Goal: Information Seeking & Learning: Learn about a topic

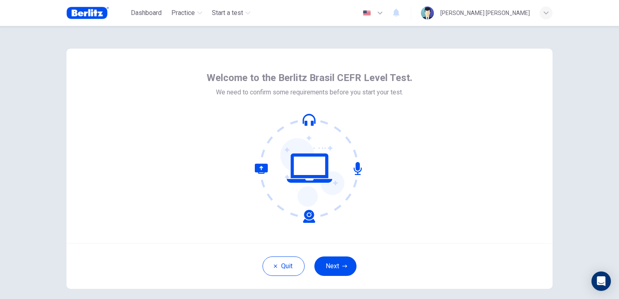
drag, startPoint x: 315, startPoint y: 189, endPoint x: 314, endPoint y: 177, distance: 11.4
click at [315, 189] on icon at bounding box center [309, 167] width 109 height 109
drag, startPoint x: 313, startPoint y: 163, endPoint x: 323, endPoint y: 151, distance: 16.4
click at [315, 160] on icon at bounding box center [309, 167] width 109 height 109
click at [376, 104] on div "Welcome to the Berlitz Brasil CEFR Level Test. We need to confirm some requirem…" at bounding box center [309, 146] width 206 height 151
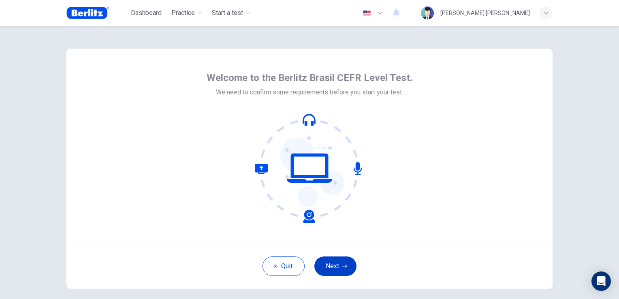
click at [347, 268] on button "Next" at bounding box center [335, 265] width 42 height 19
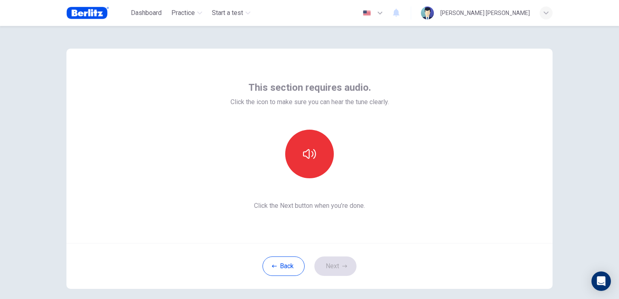
click at [317, 201] on span "Click the Next button when you’re done." at bounding box center [309, 206] width 158 height 10
click at [304, 168] on button "button" at bounding box center [309, 154] width 49 height 49
click at [349, 275] on div "Back Next" at bounding box center [309, 266] width 486 height 46
click at [348, 272] on button "Next" at bounding box center [335, 265] width 42 height 19
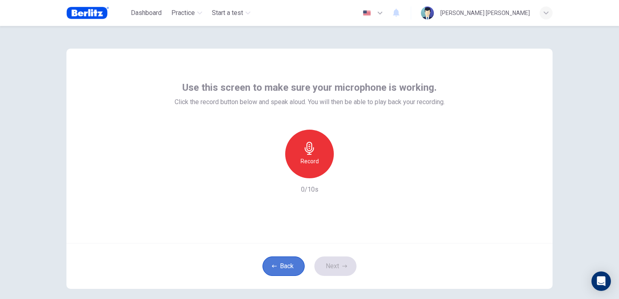
click at [271, 271] on button "Back" at bounding box center [283, 265] width 42 height 19
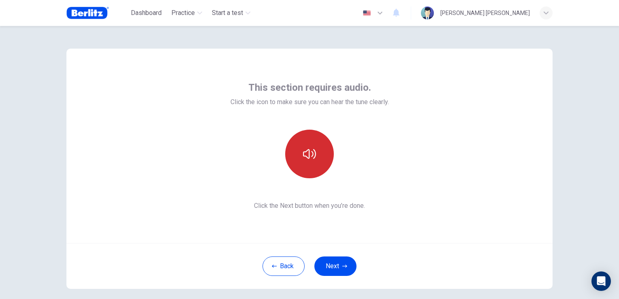
click at [323, 150] on button "button" at bounding box center [309, 154] width 49 height 49
click at [307, 164] on button "button" at bounding box center [309, 154] width 49 height 49
click at [318, 161] on button "button" at bounding box center [309, 154] width 49 height 49
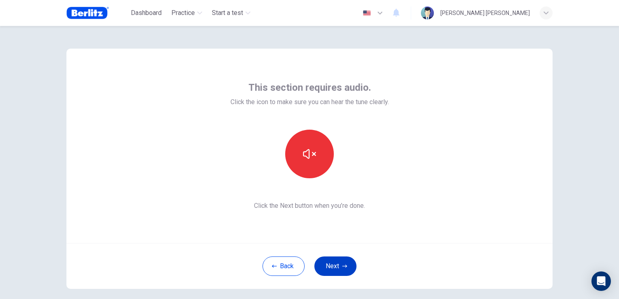
click at [343, 266] on icon "button" at bounding box center [344, 265] width 5 height 3
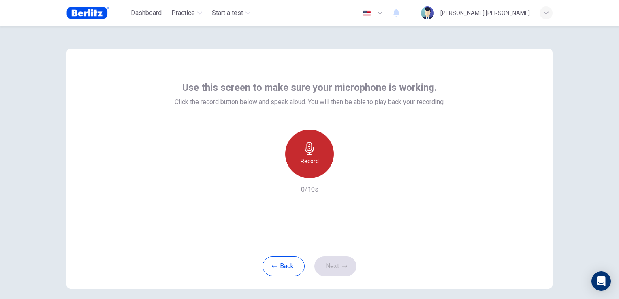
click at [319, 160] on div "Record" at bounding box center [309, 154] width 49 height 49
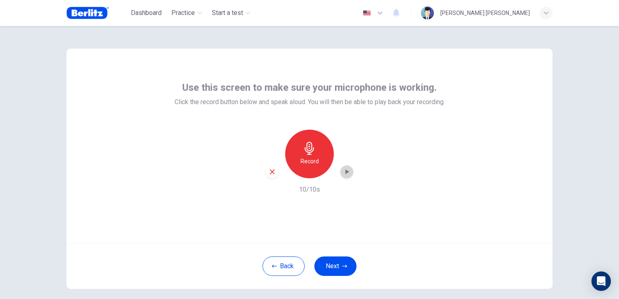
click at [340, 171] on div "button" at bounding box center [346, 171] width 13 height 13
click at [338, 263] on button "Next" at bounding box center [335, 265] width 42 height 19
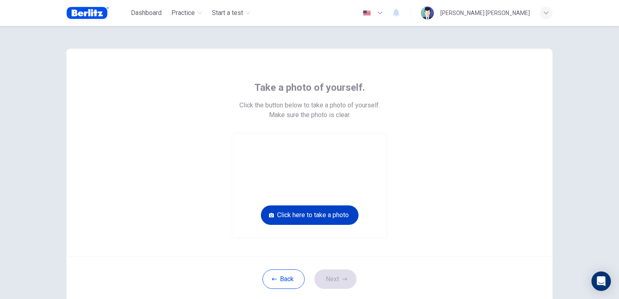
click at [348, 218] on button "Click here to take a photo" at bounding box center [310, 214] width 98 height 19
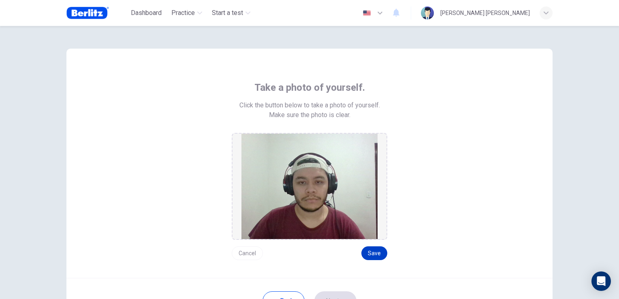
click at [374, 253] on button "Save" at bounding box center [374, 253] width 26 height 14
click at [379, 257] on button "Save" at bounding box center [374, 253] width 26 height 14
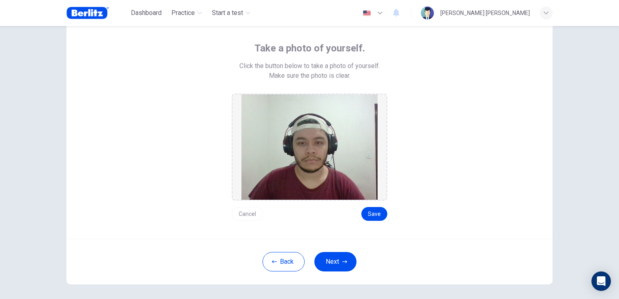
scroll to position [40, 0]
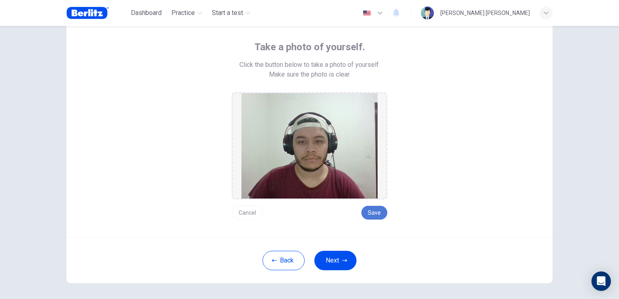
click at [381, 212] on button "Save" at bounding box center [374, 213] width 26 height 14
click at [378, 213] on button "Save" at bounding box center [374, 213] width 26 height 14
click at [342, 252] on button "Next" at bounding box center [335, 260] width 42 height 19
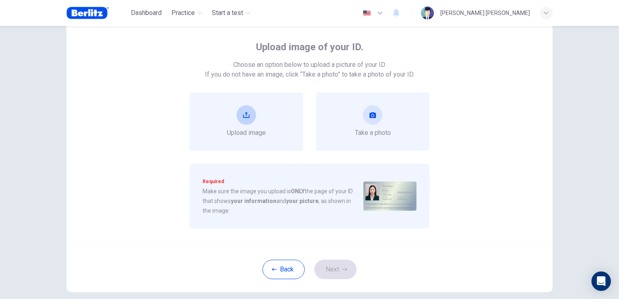
click at [265, 122] on div "Upload image" at bounding box center [245, 121] width 113 height 58
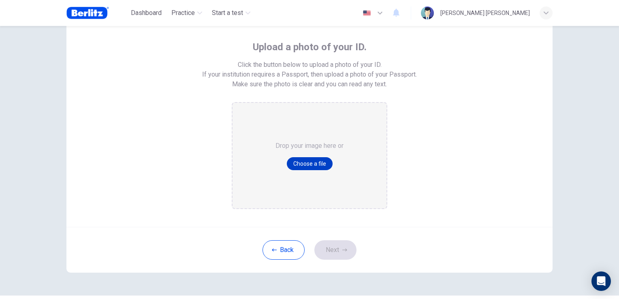
click at [309, 163] on button "Choose a file" at bounding box center [310, 163] width 46 height 13
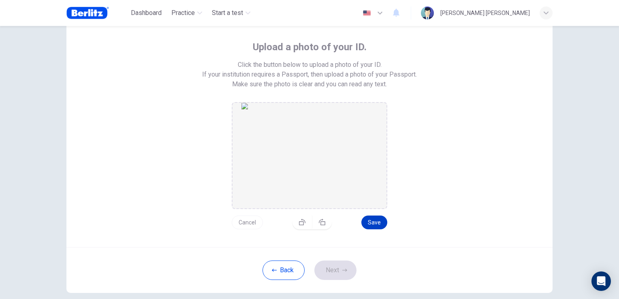
click at [373, 219] on button "Save" at bounding box center [374, 222] width 26 height 14
click at [347, 270] on button "Next" at bounding box center [335, 269] width 42 height 19
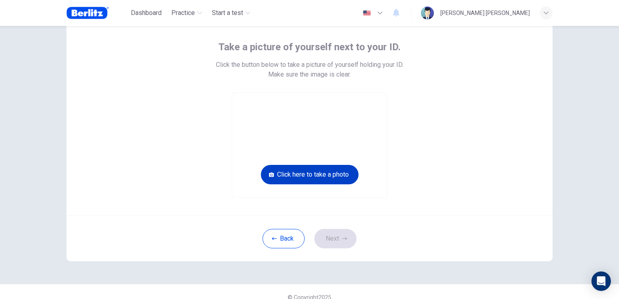
click at [310, 173] on button "Click here to take a photo" at bounding box center [310, 174] width 98 height 19
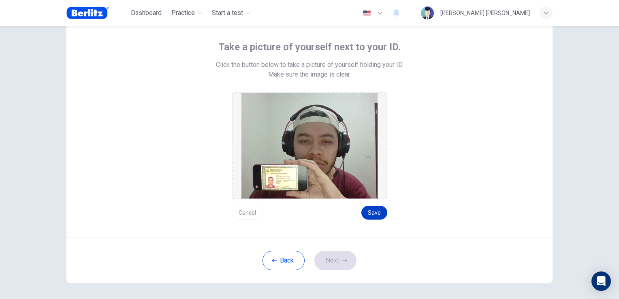
click at [379, 215] on button "Save" at bounding box center [374, 213] width 26 height 14
click at [342, 258] on icon "button" at bounding box center [344, 260] width 5 height 5
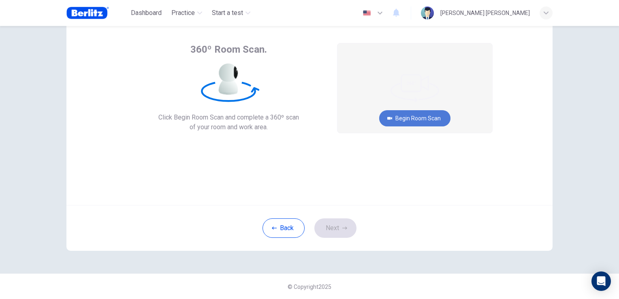
click at [436, 116] on button "Begin Room Scan" at bounding box center [414, 118] width 71 height 16
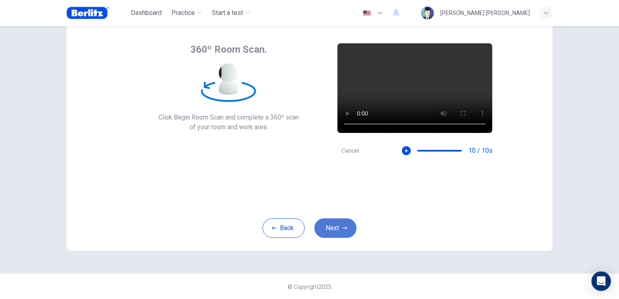
click at [343, 223] on button "Next" at bounding box center [335, 227] width 42 height 19
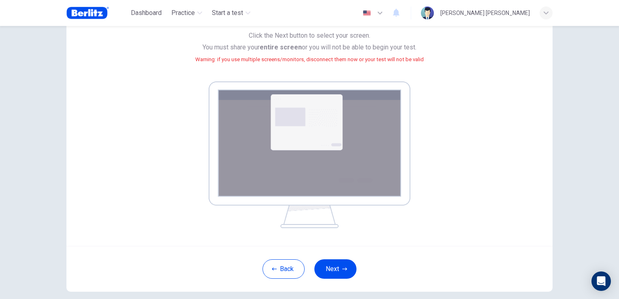
scroll to position [81, 0]
click at [343, 266] on icon "button" at bounding box center [344, 268] width 5 height 5
click at [344, 261] on button "Next" at bounding box center [335, 267] width 42 height 19
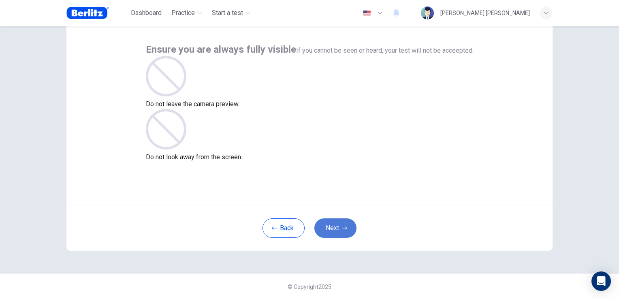
click at [334, 218] on button "Next" at bounding box center [335, 227] width 42 height 19
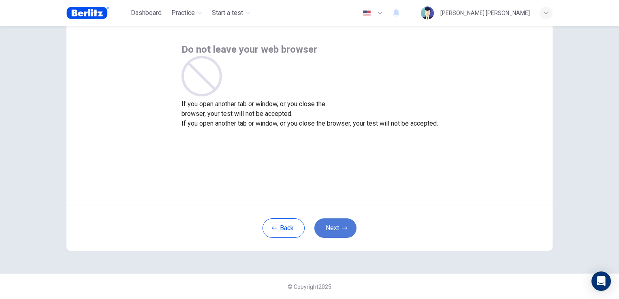
click at [334, 227] on button "Next" at bounding box center [335, 227] width 42 height 19
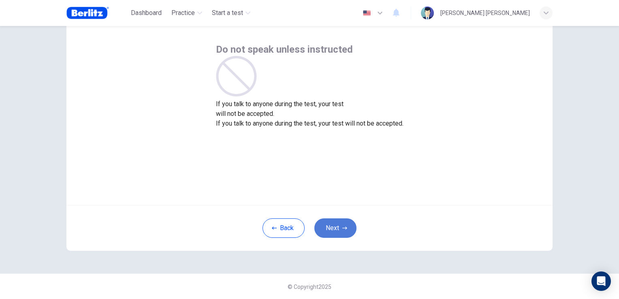
click at [334, 227] on button "Next" at bounding box center [335, 227] width 42 height 19
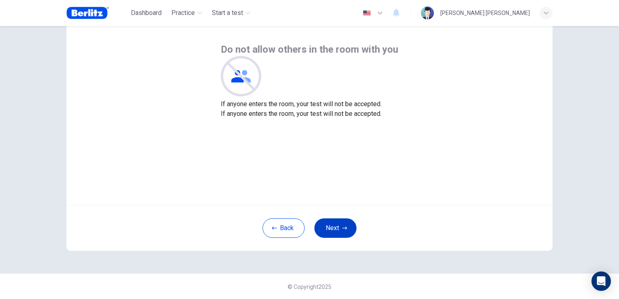
click at [334, 227] on button "Next" at bounding box center [335, 227] width 42 height 19
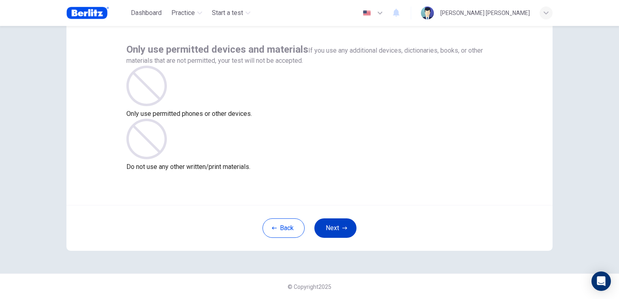
click at [334, 227] on button "Next" at bounding box center [335, 227] width 42 height 19
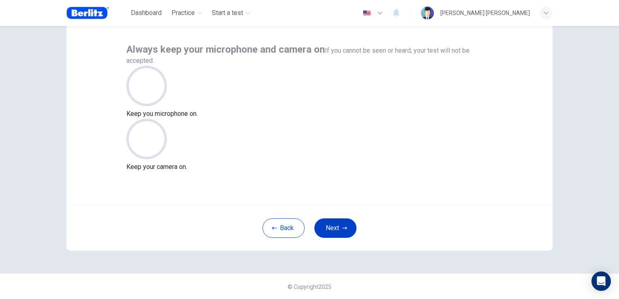
click at [334, 227] on button "Next" at bounding box center [335, 227] width 42 height 19
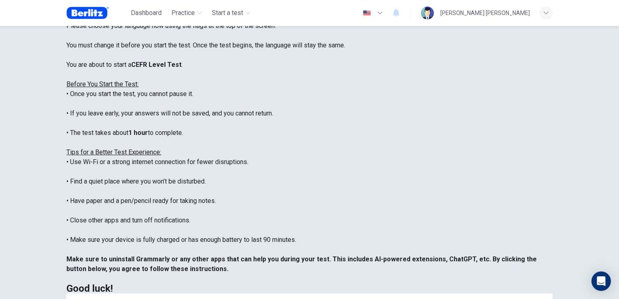
scroll to position [79, 0]
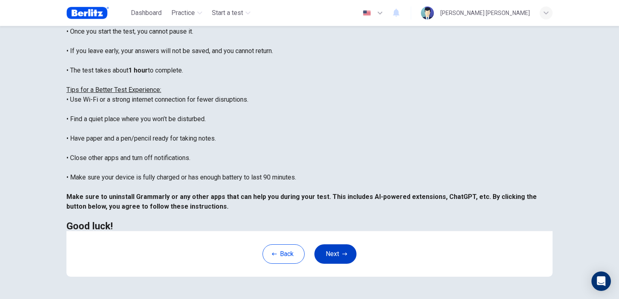
click at [339, 255] on button "Next" at bounding box center [335, 253] width 42 height 19
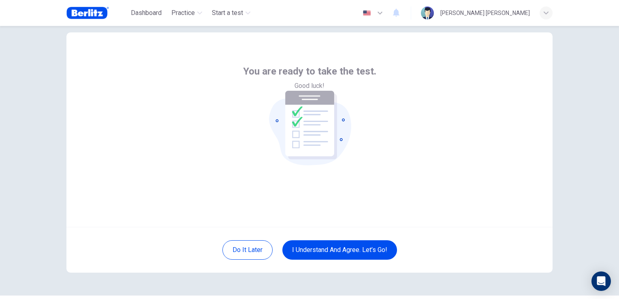
scroll to position [0, 0]
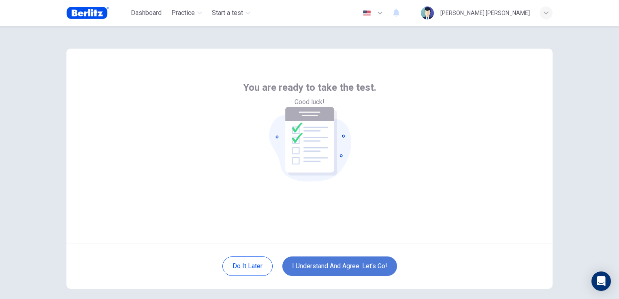
click at [355, 261] on button "I understand and agree. Let’s go!" at bounding box center [339, 265] width 115 height 19
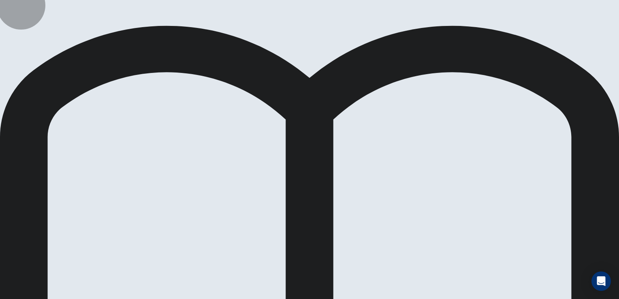
drag, startPoint x: 550, startPoint y: 56, endPoint x: 538, endPoint y: 58, distance: 12.3
drag, startPoint x: 536, startPoint y: 60, endPoint x: 517, endPoint y: 77, distance: 25.8
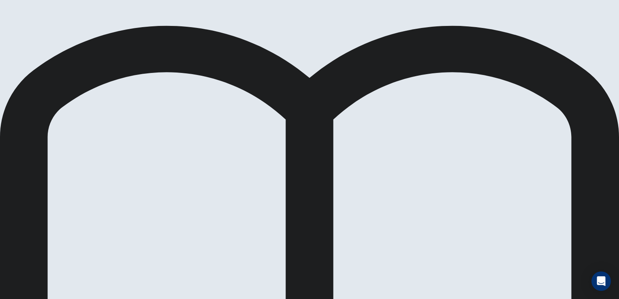
drag, startPoint x: 529, startPoint y: 59, endPoint x: 534, endPoint y: 75, distance: 16.9
drag, startPoint x: 534, startPoint y: 75, endPoint x: 519, endPoint y: 13, distance: 64.4
click at [519, 13] on div "Level Test Reading Question 6 of 12 Review Back Next 00:14:06 Question 6 of 12 …" at bounding box center [309, 149] width 619 height 299
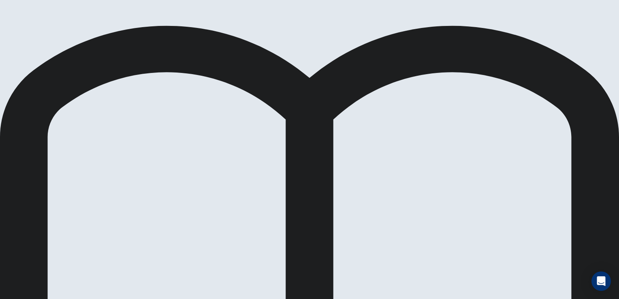
scroll to position [26, 0]
drag, startPoint x: 130, startPoint y: 116, endPoint x: 431, endPoint y: 122, distance: 301.3
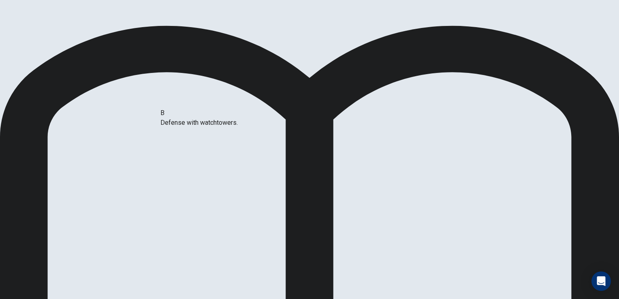
drag, startPoint x: 157, startPoint y: 119, endPoint x: 240, endPoint y: 126, distance: 82.9
drag, startPoint x: 158, startPoint y: 151, endPoint x: 261, endPoint y: 159, distance: 103.5
drag, startPoint x: 152, startPoint y: 250, endPoint x: 424, endPoint y: 211, distance: 274.8
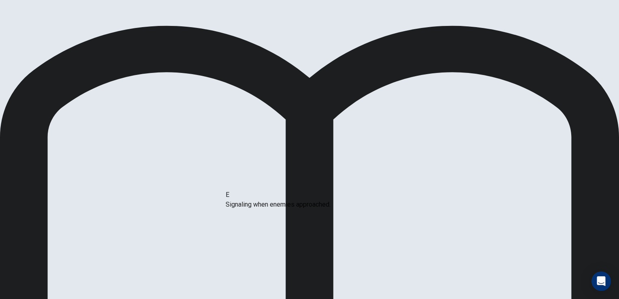
drag, startPoint x: 141, startPoint y: 192, endPoint x: 290, endPoint y: 208, distance: 149.8
drag, startPoint x: 142, startPoint y: 159, endPoint x: 285, endPoint y: 173, distance: 143.7
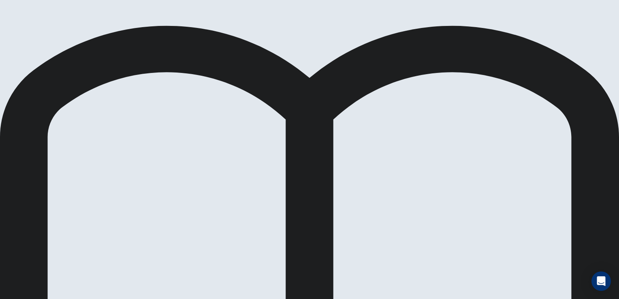
scroll to position [66, 0]
drag, startPoint x: 143, startPoint y: 187, endPoint x: 272, endPoint y: 187, distance: 129.2
drag, startPoint x: 150, startPoint y: 223, endPoint x: 311, endPoint y: 221, distance: 160.4
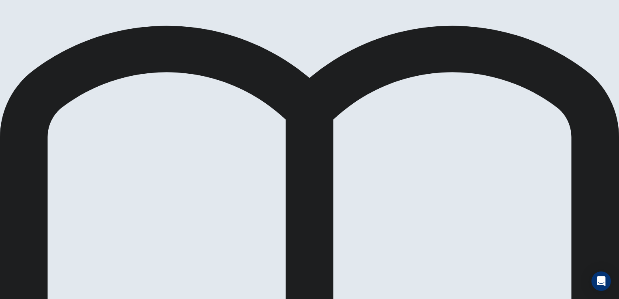
scroll to position [66, 0]
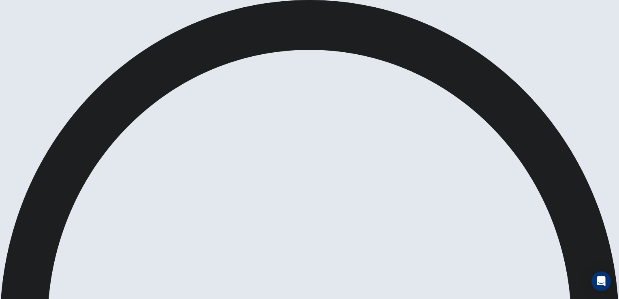
scroll to position [81, 0]
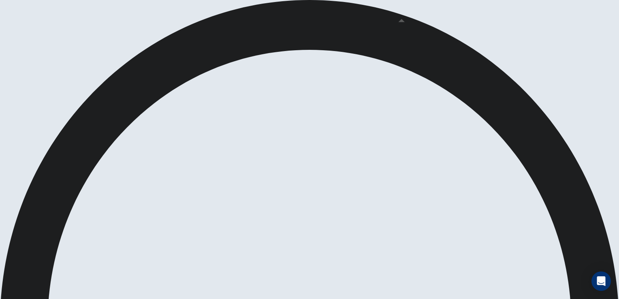
click at [383, 22] on span at bounding box center [383, 22] width 0 height 0
type input "***"
click at [383, 22] on span at bounding box center [383, 22] width 0 height 0
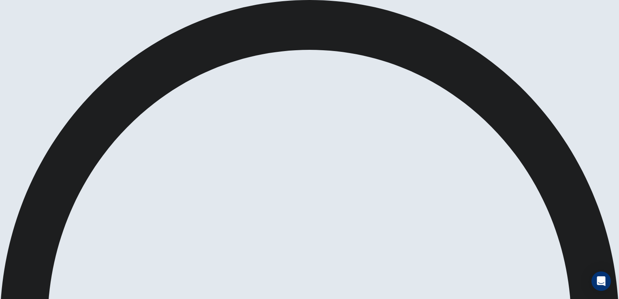
type input "***"
click at [383, 22] on span at bounding box center [383, 22] width 0 height 0
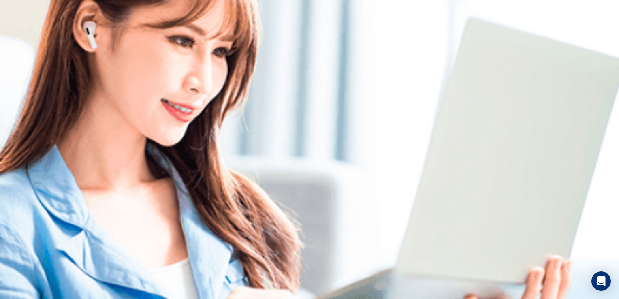
scroll to position [0, 0]
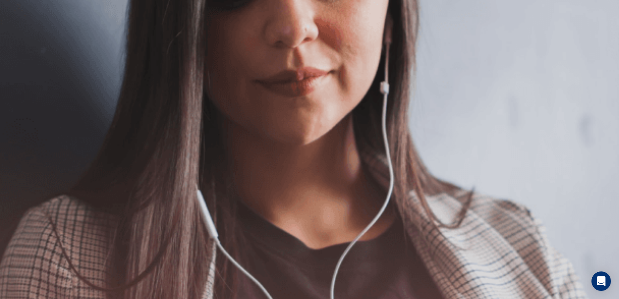
scroll to position [81, 0]
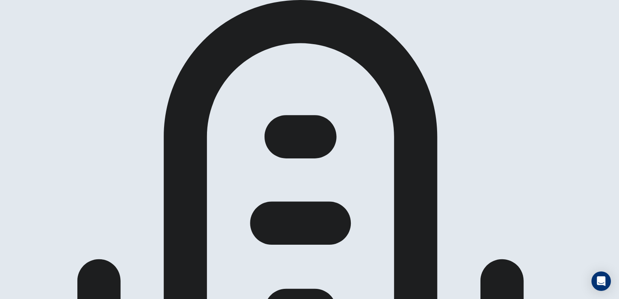
scroll to position [0, 0]
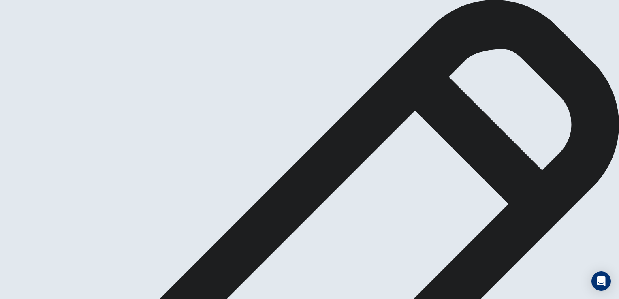
drag, startPoint x: 401, startPoint y: 166, endPoint x: 383, endPoint y: 167, distance: 17.8
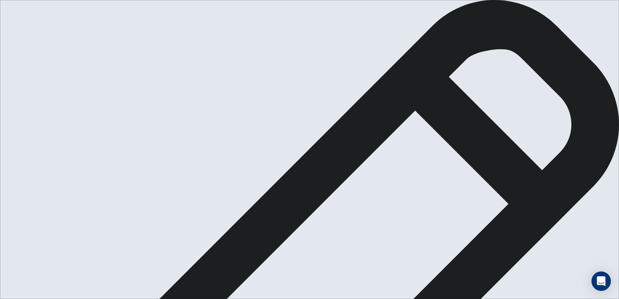
drag, startPoint x: 517, startPoint y: 194, endPoint x: 507, endPoint y: 194, distance: 10.1
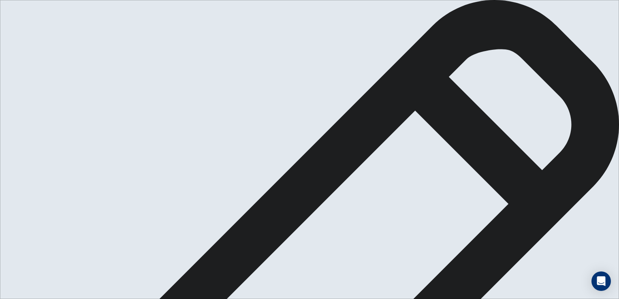
drag, startPoint x: 494, startPoint y: 203, endPoint x: 507, endPoint y: 192, distance: 17.0
type textarea "**********"
